Goal: Task Accomplishment & Management: Use online tool/utility

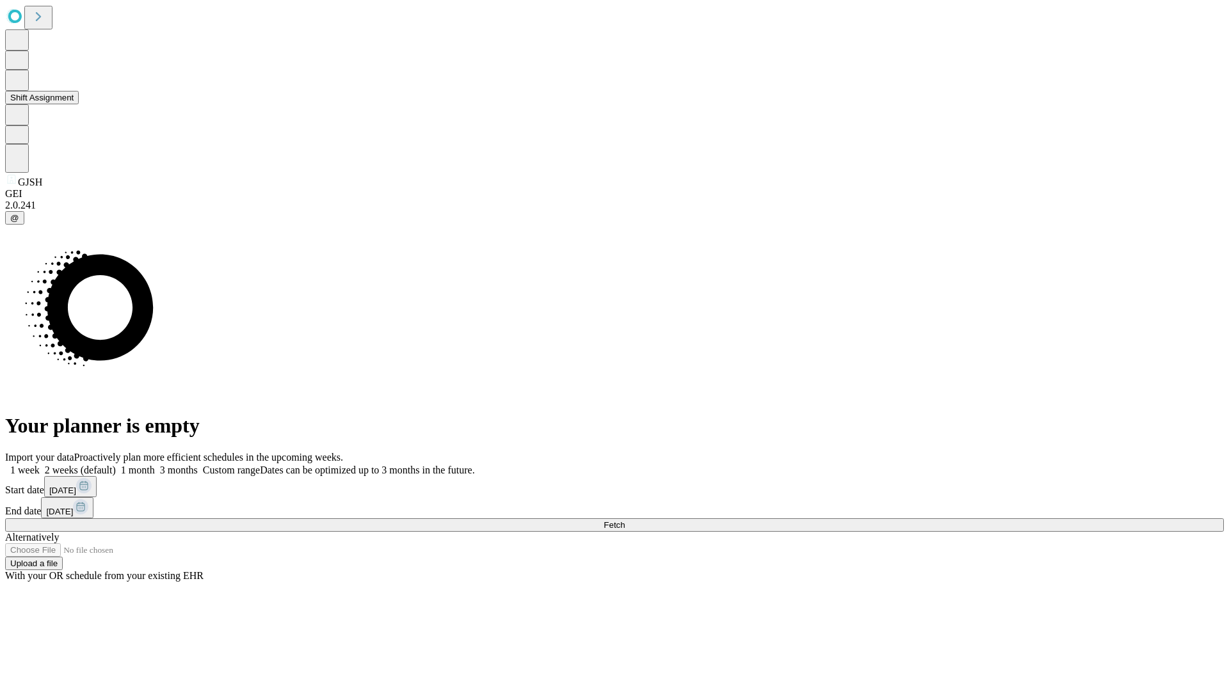
click at [79, 104] on button "Shift Assignment" at bounding box center [42, 97] width 74 height 13
